Goal: Navigation & Orientation: Find specific page/section

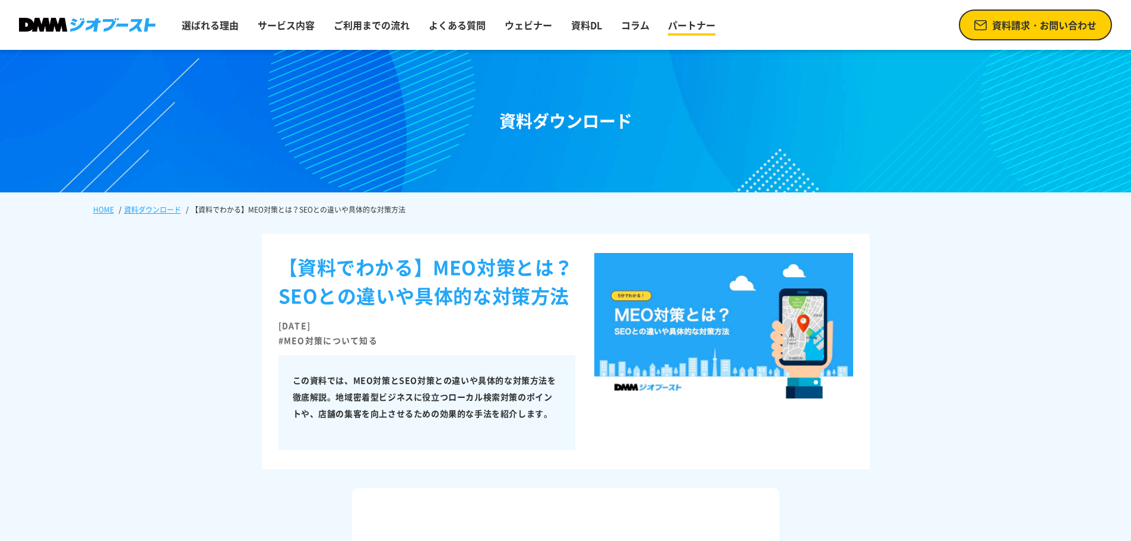
click at [697, 34] on link "パートナー" at bounding box center [691, 25] width 57 height 24
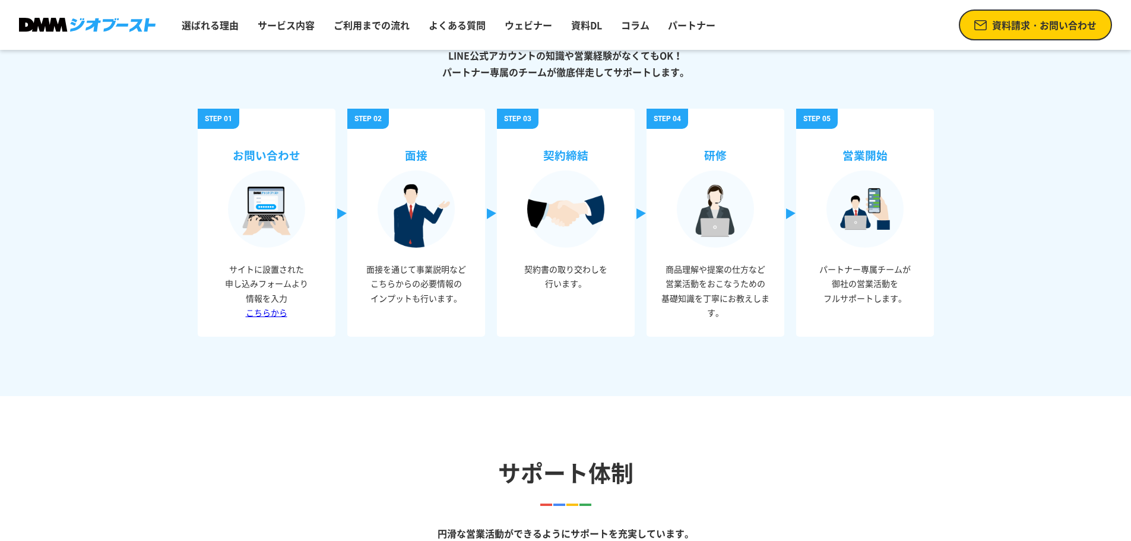
scroll to position [404, 0]
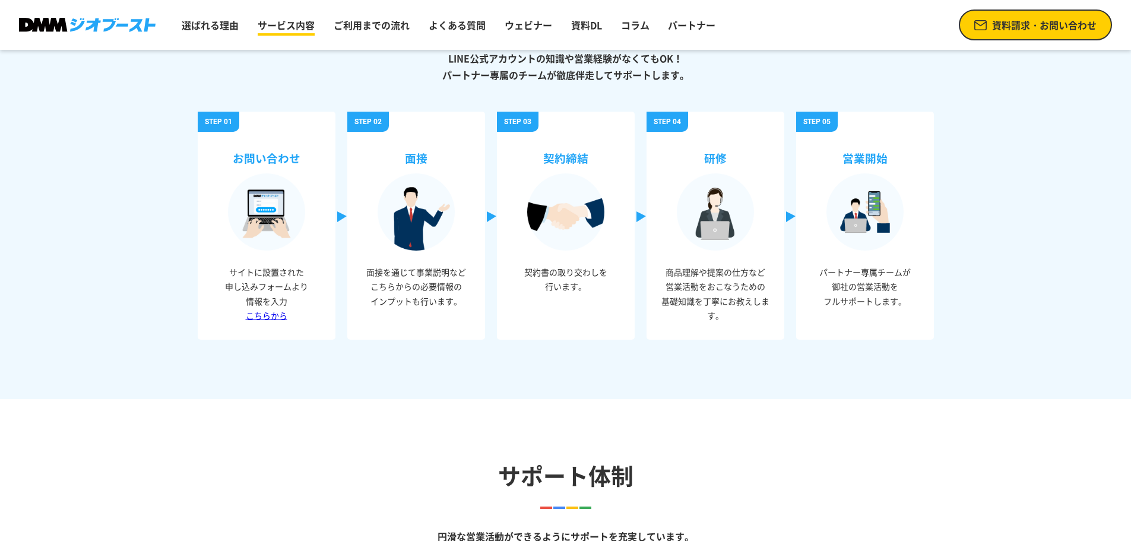
click at [280, 25] on link "サービス内容" at bounding box center [286, 25] width 67 height 24
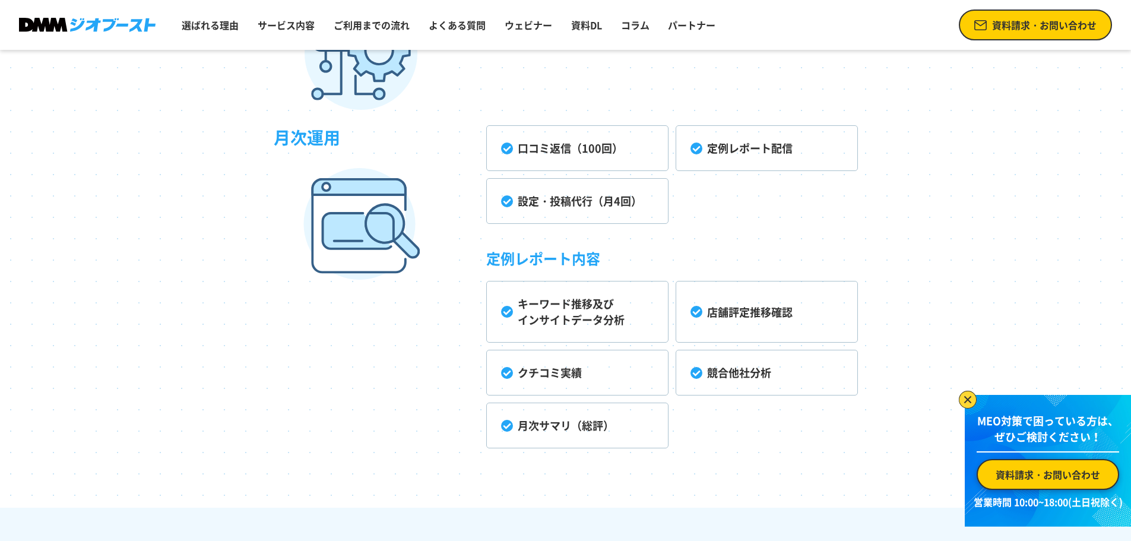
scroll to position [3475, 0]
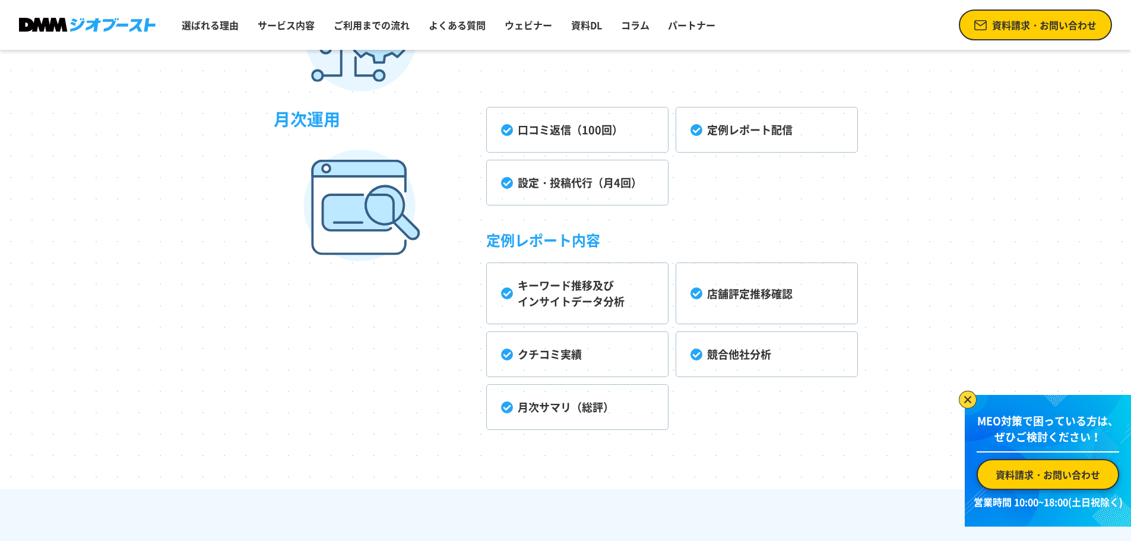
click at [620, 141] on li "口コミ返信（100回）" at bounding box center [577, 130] width 182 height 46
click at [559, 132] on li "口コミ返信（100回）" at bounding box center [577, 130] width 182 height 46
drag, startPoint x: 754, startPoint y: 120, endPoint x: 747, endPoint y: 124, distance: 8.8
click at [750, 122] on li "定例レポート配信" at bounding box center [767, 130] width 182 height 46
click at [635, 169] on li "設定・投稿代行（月4回）" at bounding box center [577, 183] width 182 height 46
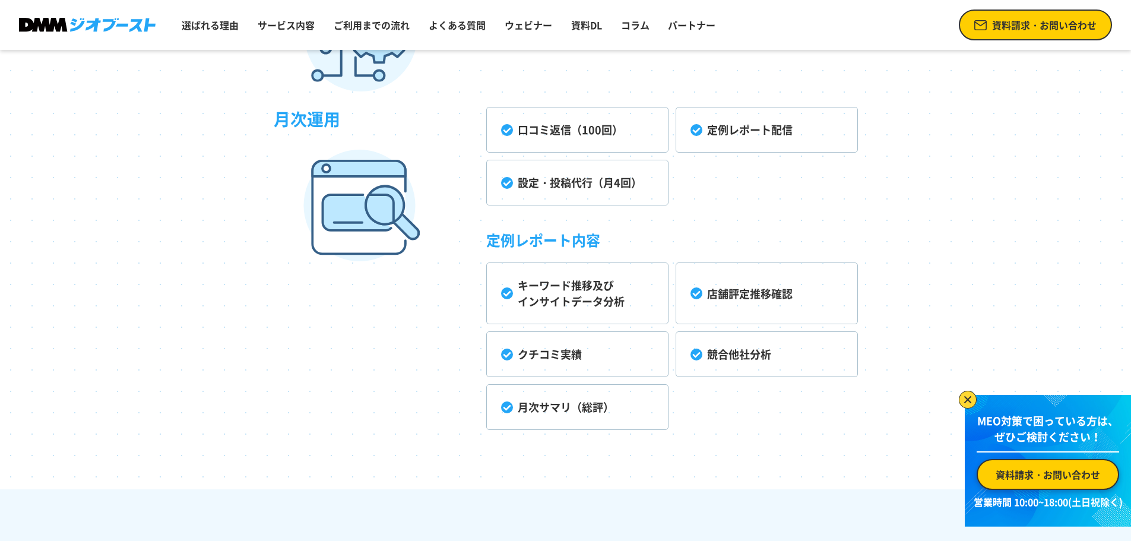
click at [630, 272] on li "キーワード推移及び インサイトデータ分析" at bounding box center [577, 294] width 182 height 62
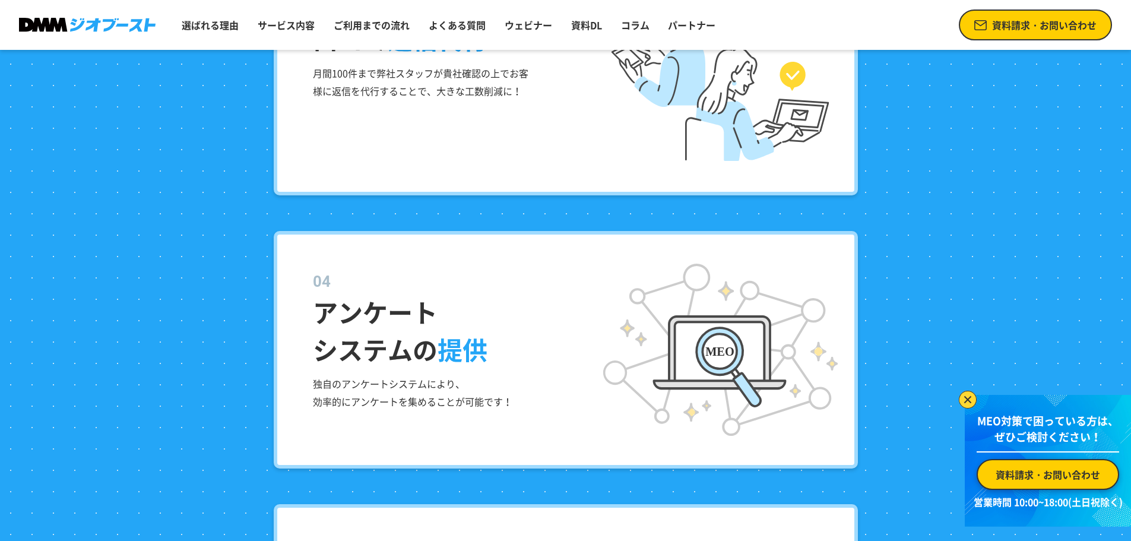
scroll to position [1871, 0]
